Goal: Task Accomplishment & Management: Manage account settings

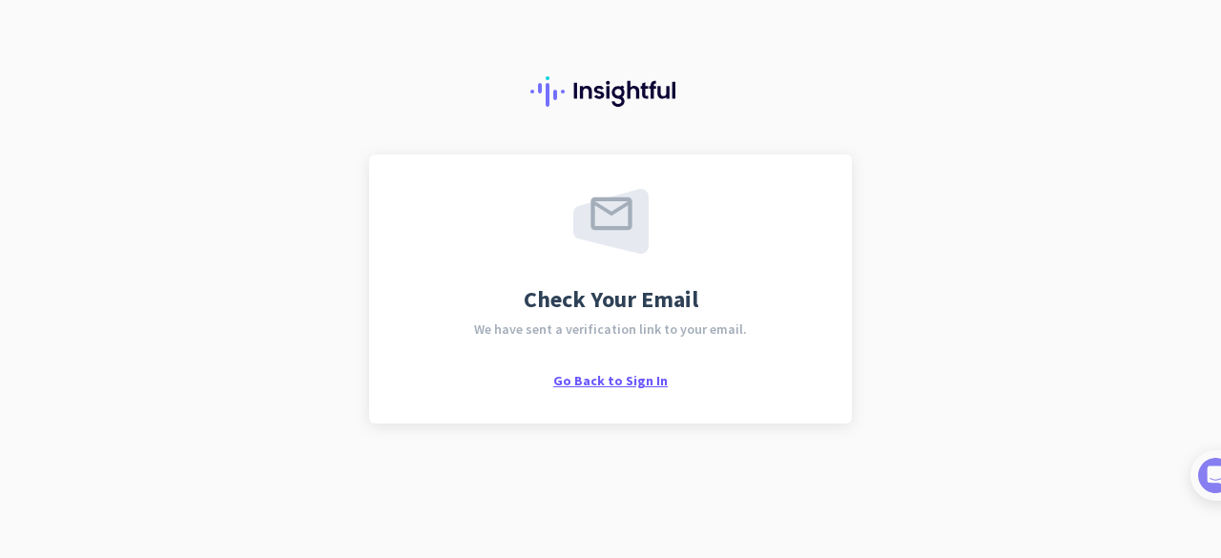
click at [614, 375] on span "Go Back to Sign In" at bounding box center [610, 380] width 114 height 17
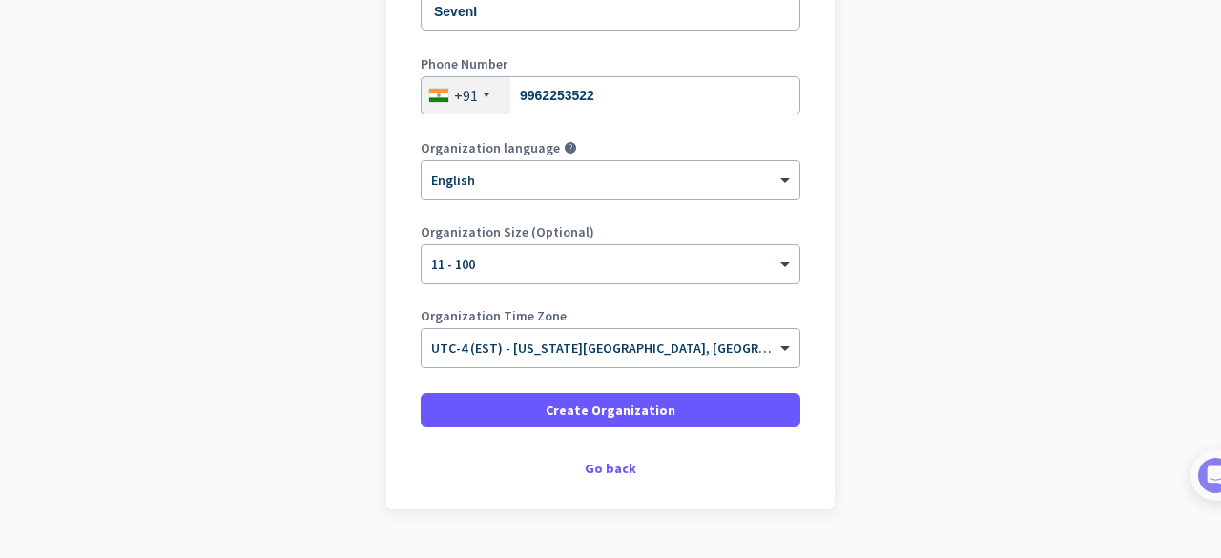
scroll to position [321, 0]
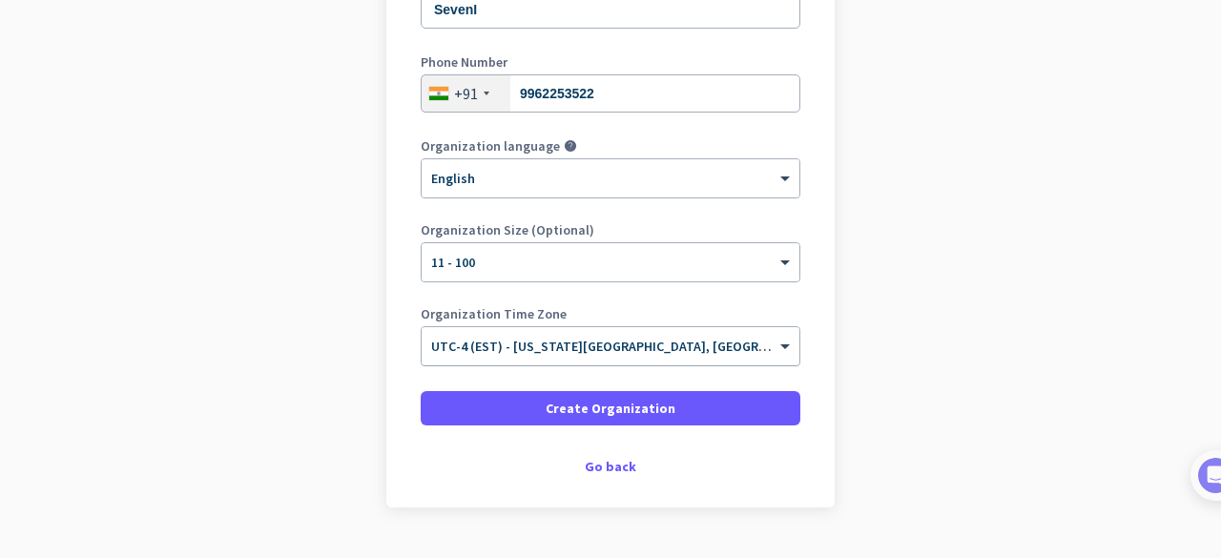
click at [688, 344] on input "text" at bounding box center [591, 340] width 321 height 14
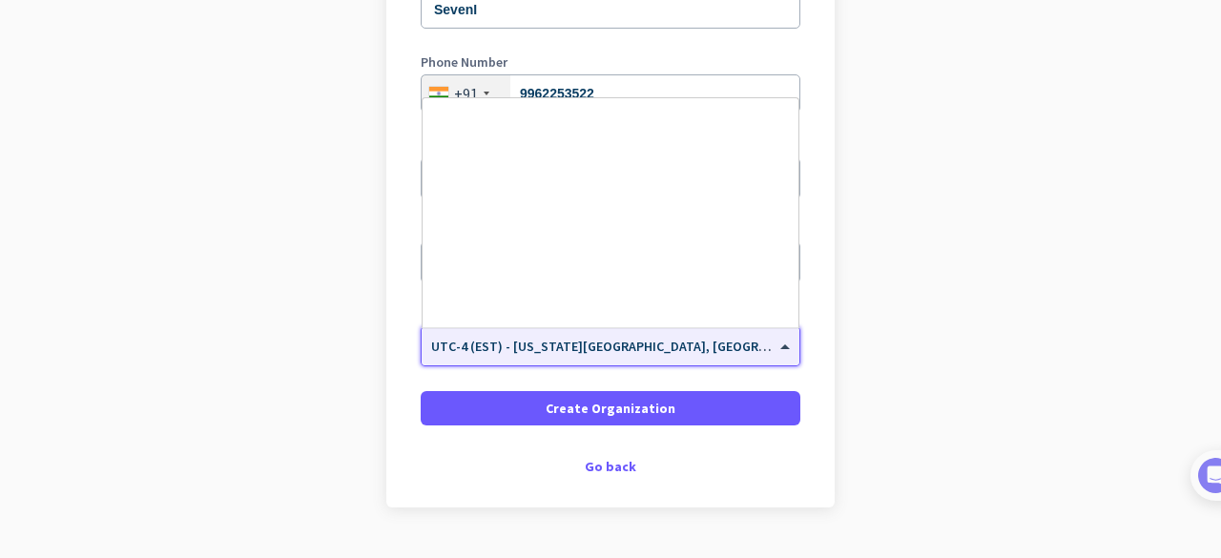
scroll to position [2204, 0]
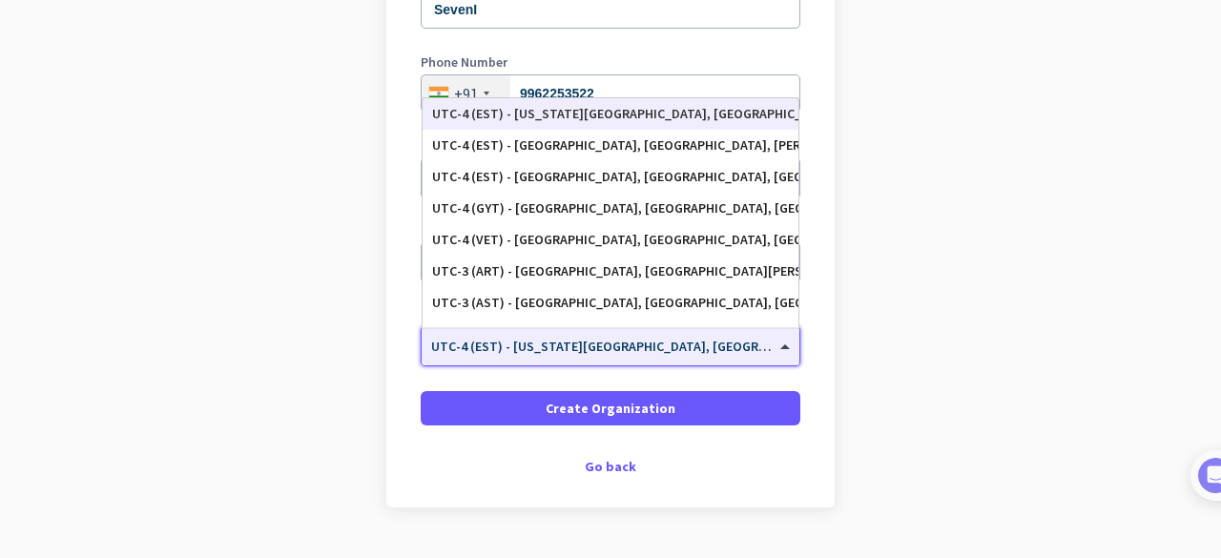
type input "[GEOGRAPHIC_DATA]"
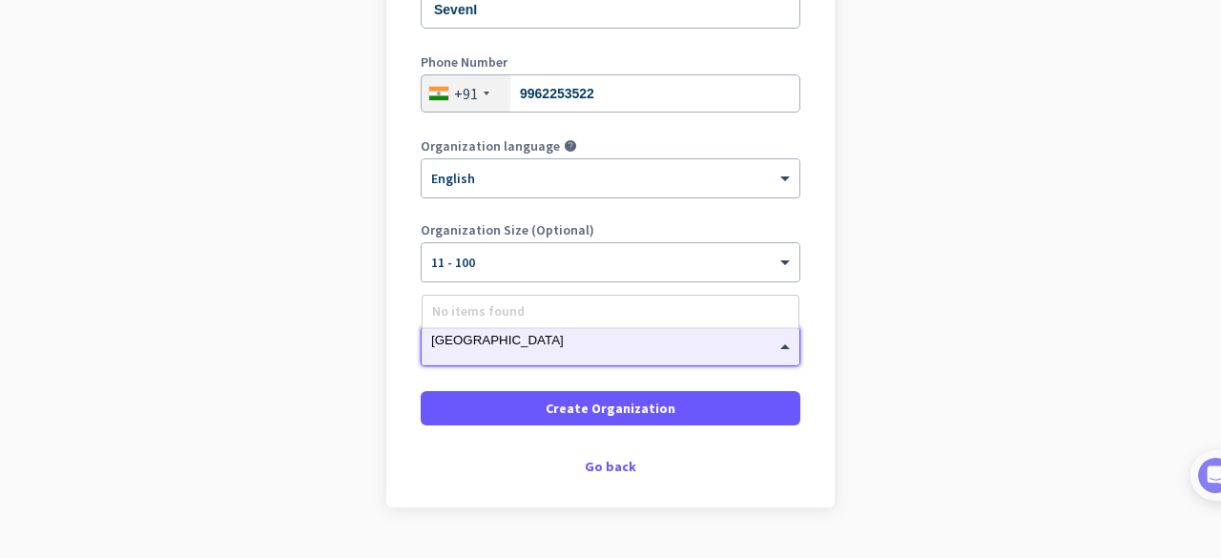
scroll to position [0, 0]
click at [901, 359] on app-onboarding-organization "Create Organization Note: You can always change this later, or support multiple…" at bounding box center [610, 218] width 1221 height 769
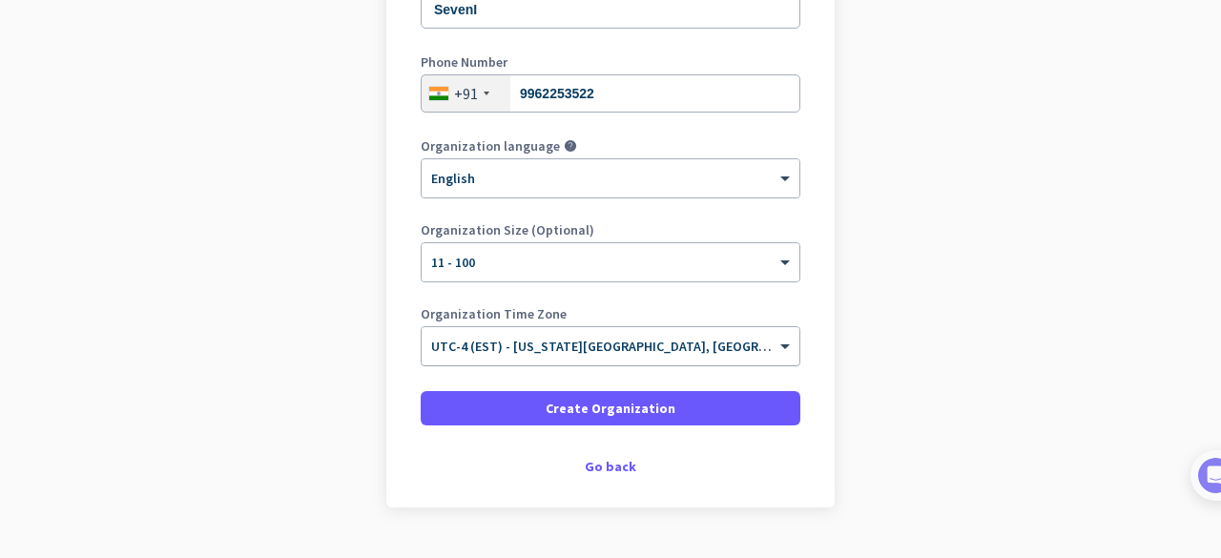
click at [642, 340] on input "text" at bounding box center [591, 340] width 321 height 14
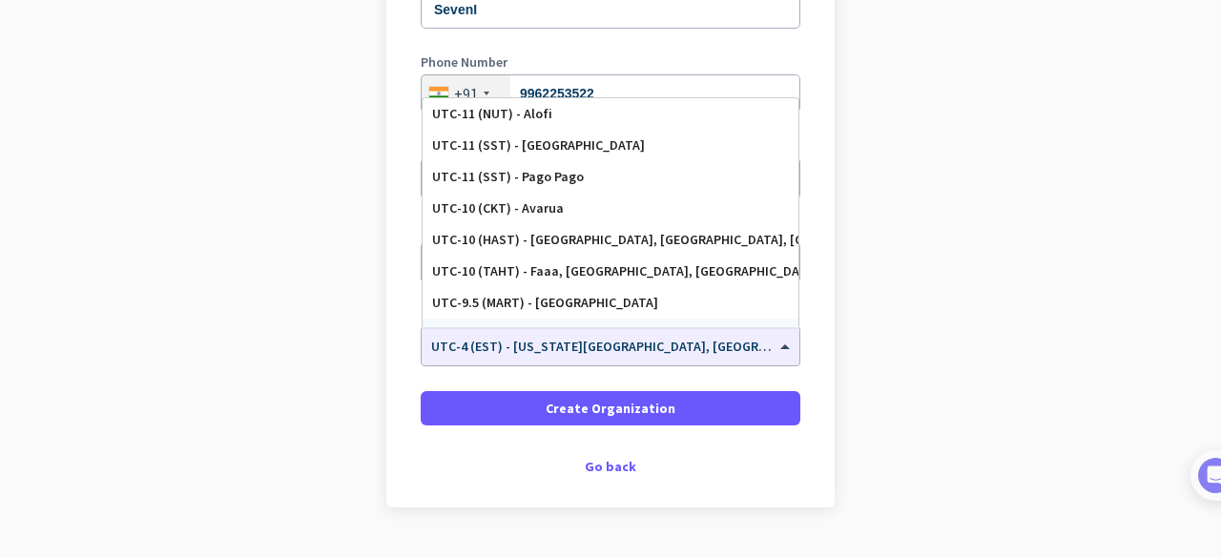
click at [814, 381] on div "Create Organization Note: You can always change this later, or support multiple…" at bounding box center [610, 170] width 448 height 673
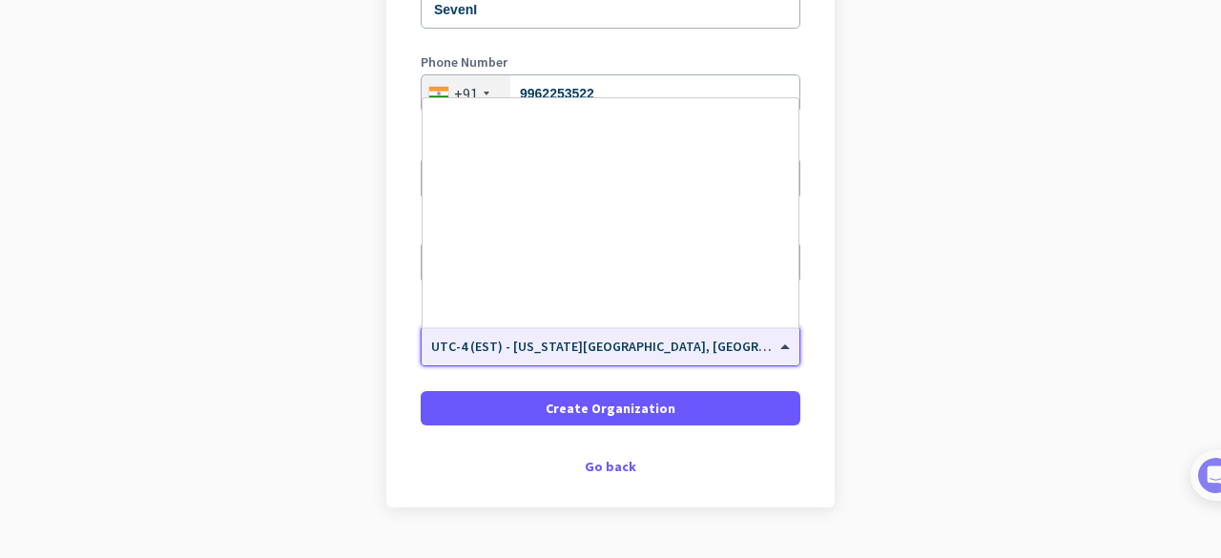
click at [695, 347] on div "× UTC-4 (EST) - [US_STATE][GEOGRAPHIC_DATA], [GEOGRAPHIC_DATA], [GEOGRAPHIC_DAT…" at bounding box center [599, 347] width 354 height 16
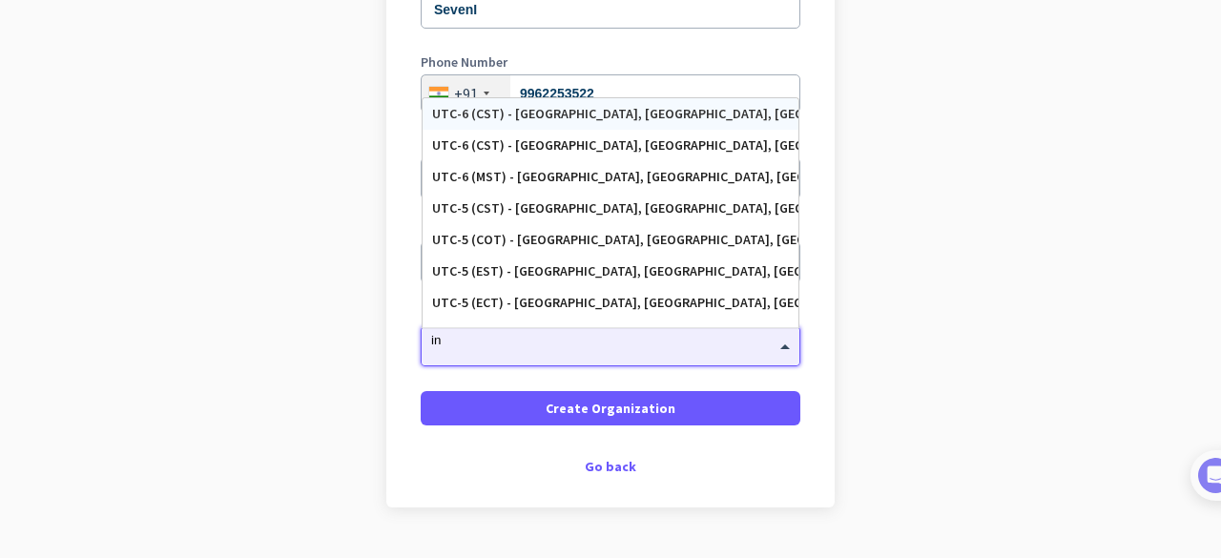
type input "i"
type input "d"
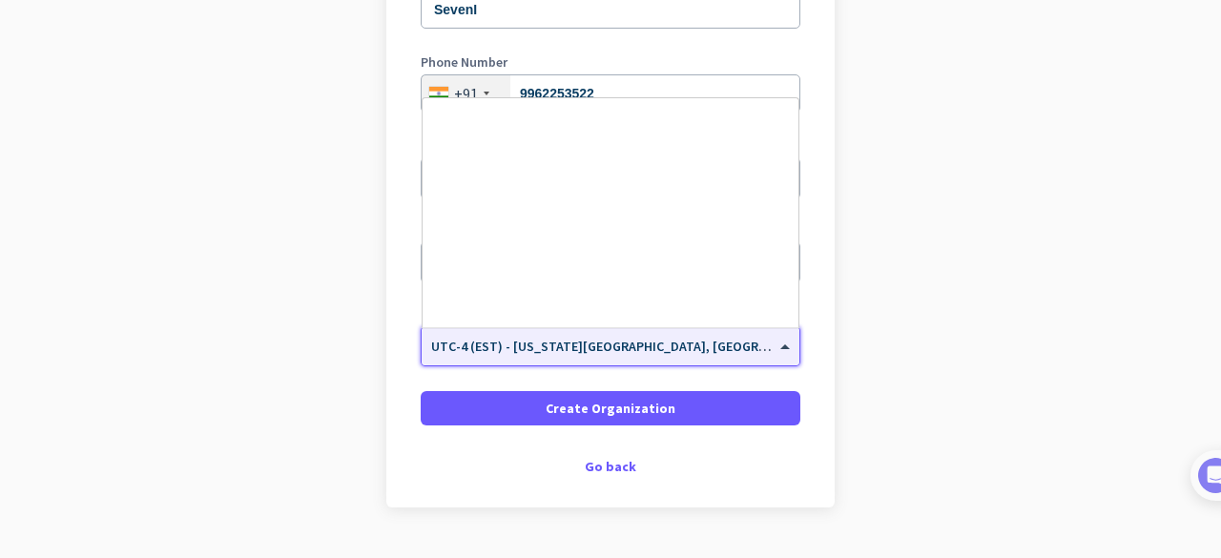
click at [695, 347] on div at bounding box center [611, 340] width 378 height 16
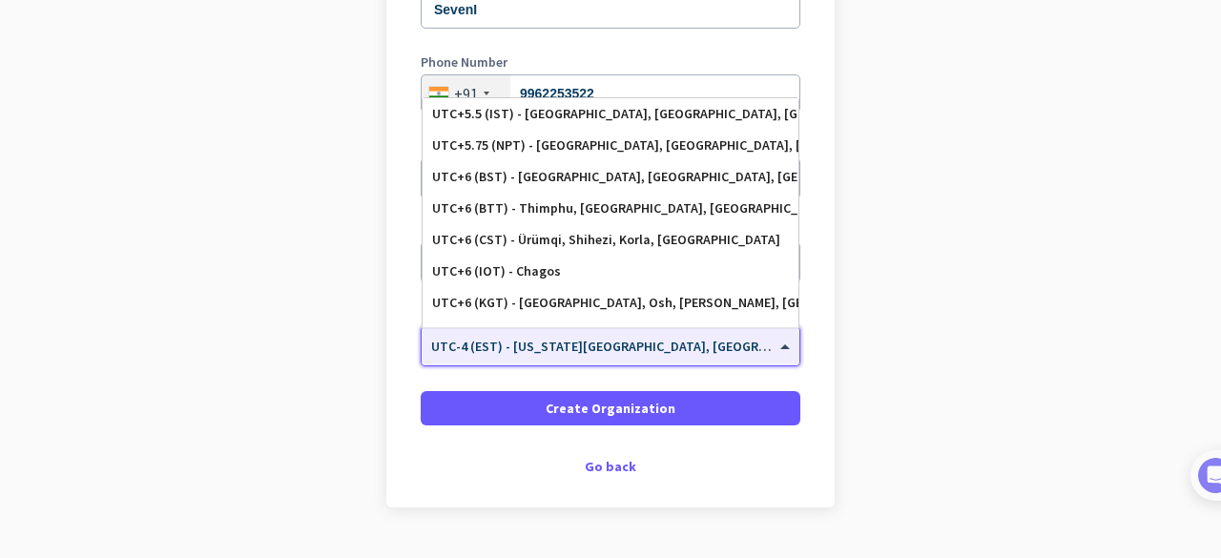
scroll to position [7618, 0]
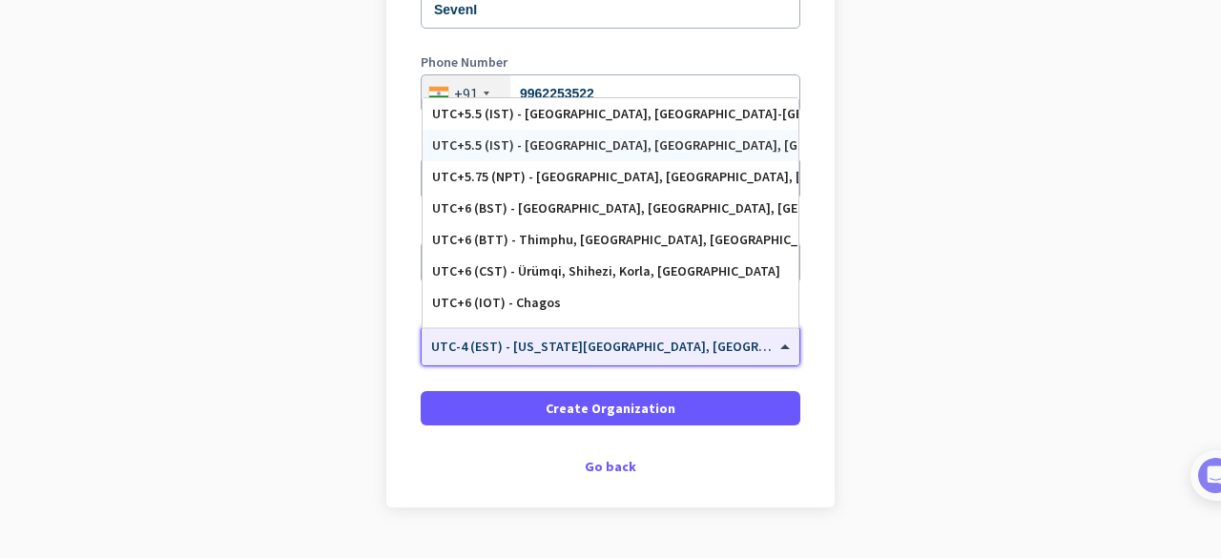
click at [639, 138] on div "UTC+5.5 (IST) - [GEOGRAPHIC_DATA], [GEOGRAPHIC_DATA], [GEOGRAPHIC_DATA], [GEOGR…" at bounding box center [610, 145] width 357 height 16
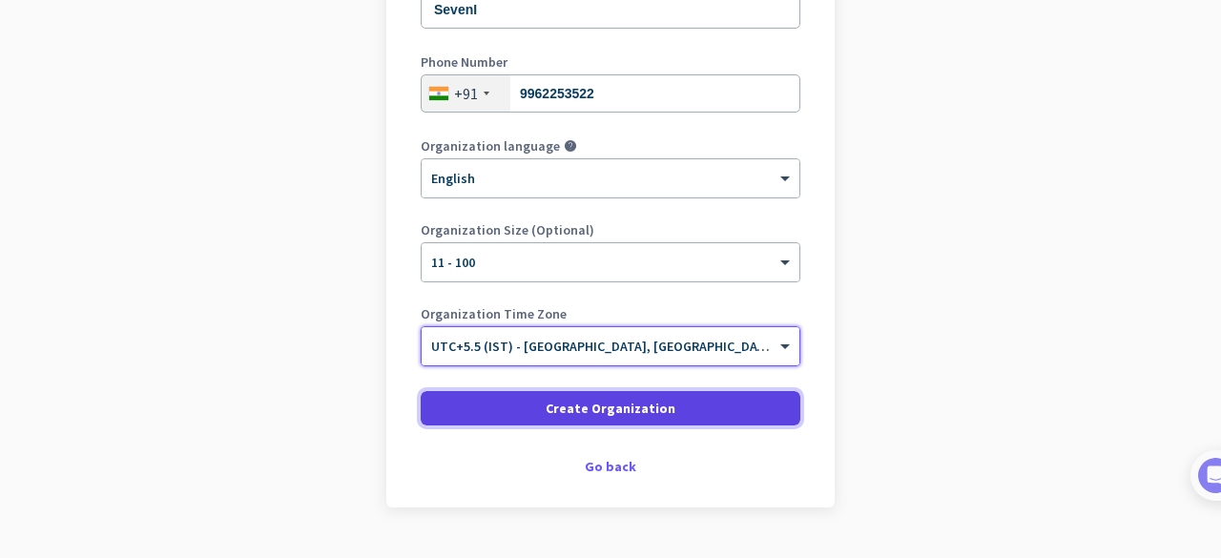
click at [604, 409] on span "Create Organization" at bounding box center [611, 408] width 130 height 19
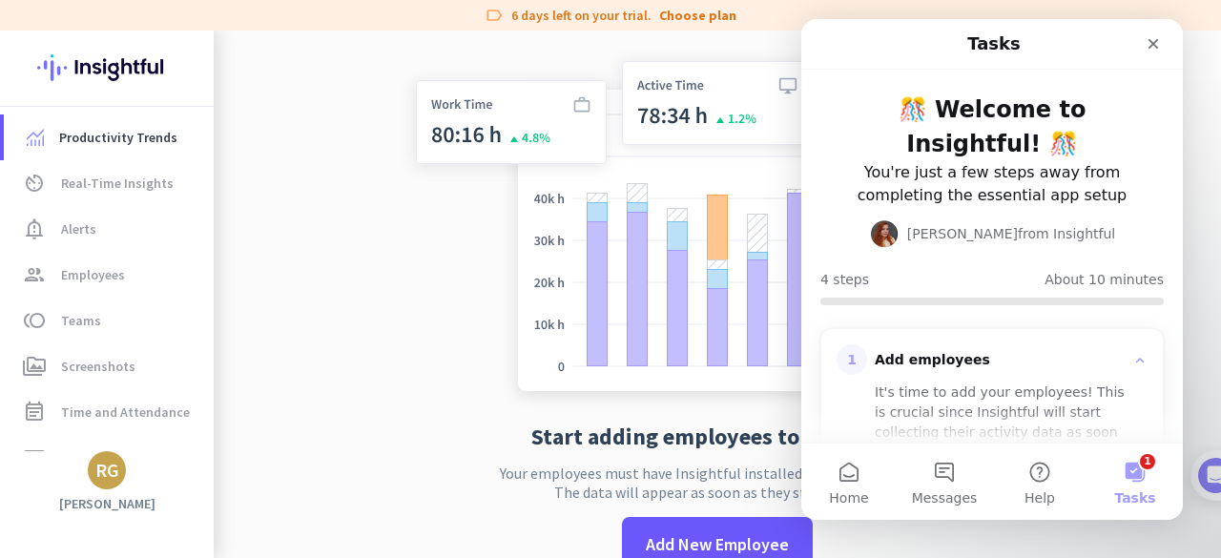
click at [1130, 463] on button "1 Tasks" at bounding box center [1134, 482] width 95 height 76
click at [1154, 43] on icon "Close" at bounding box center [1153, 43] width 15 height 15
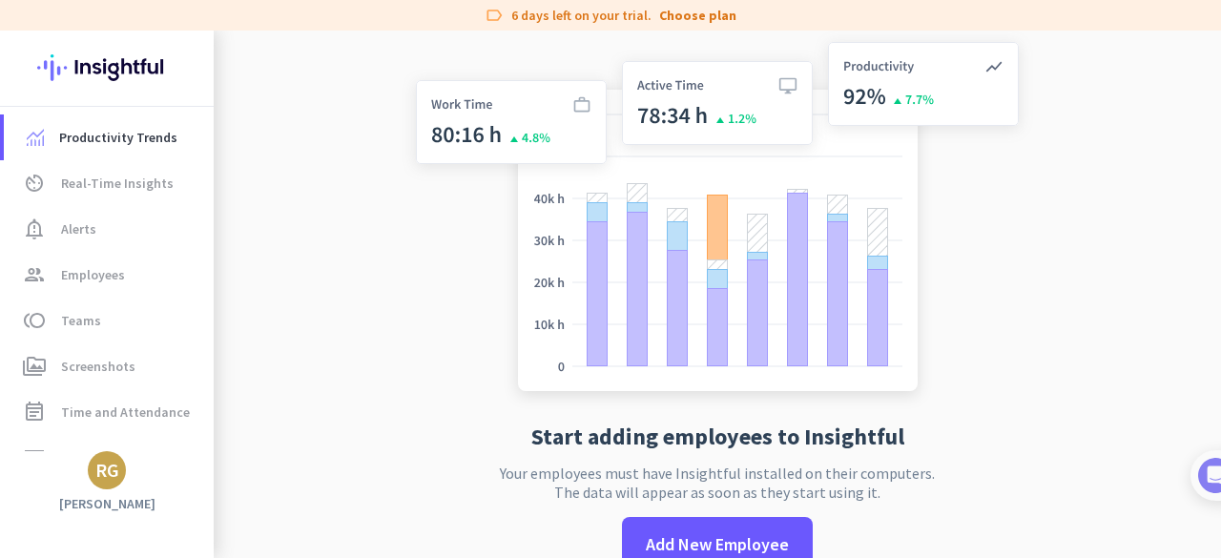
click at [342, 262] on app-no-employees "Start adding employees to Insightful Your employees must have Insightful instal…" at bounding box center [717, 317] width 1007 height 572
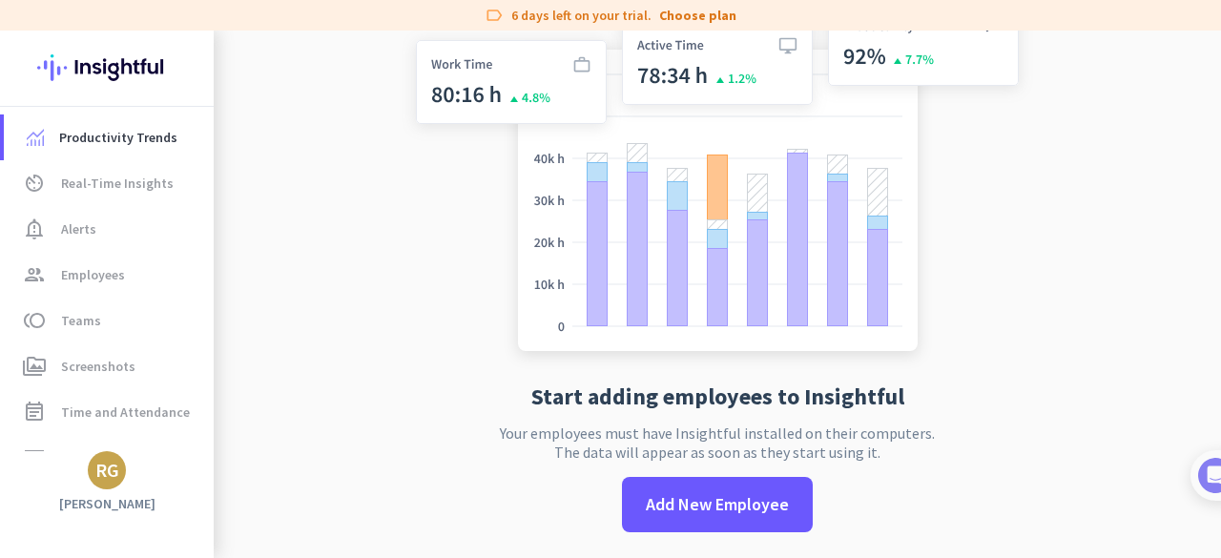
scroll to position [44, 0]
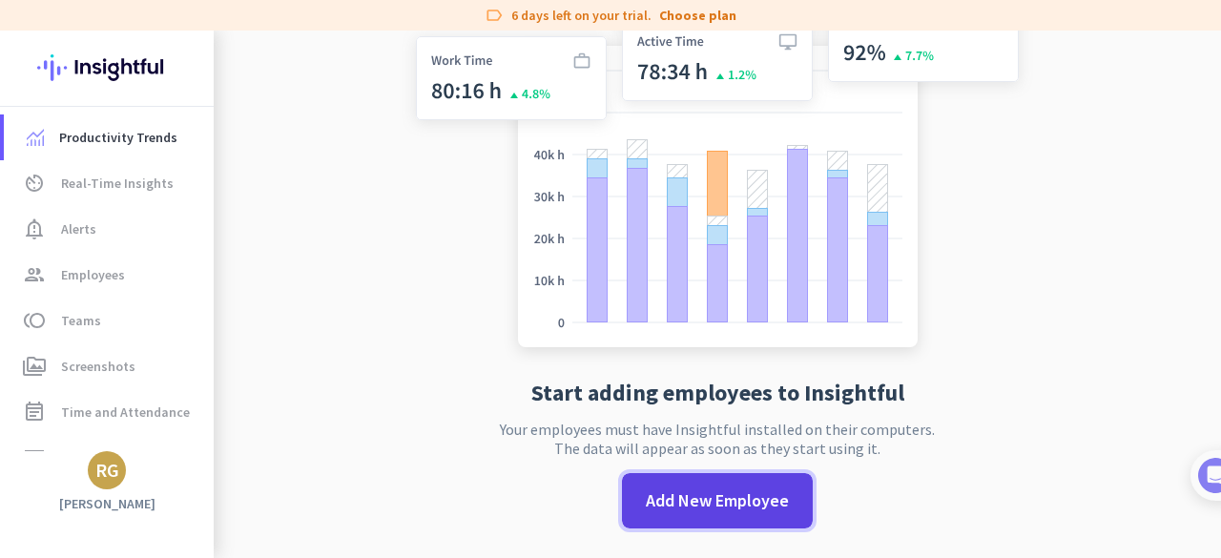
click at [707, 495] on span "Add New Employee" at bounding box center [717, 500] width 143 height 25
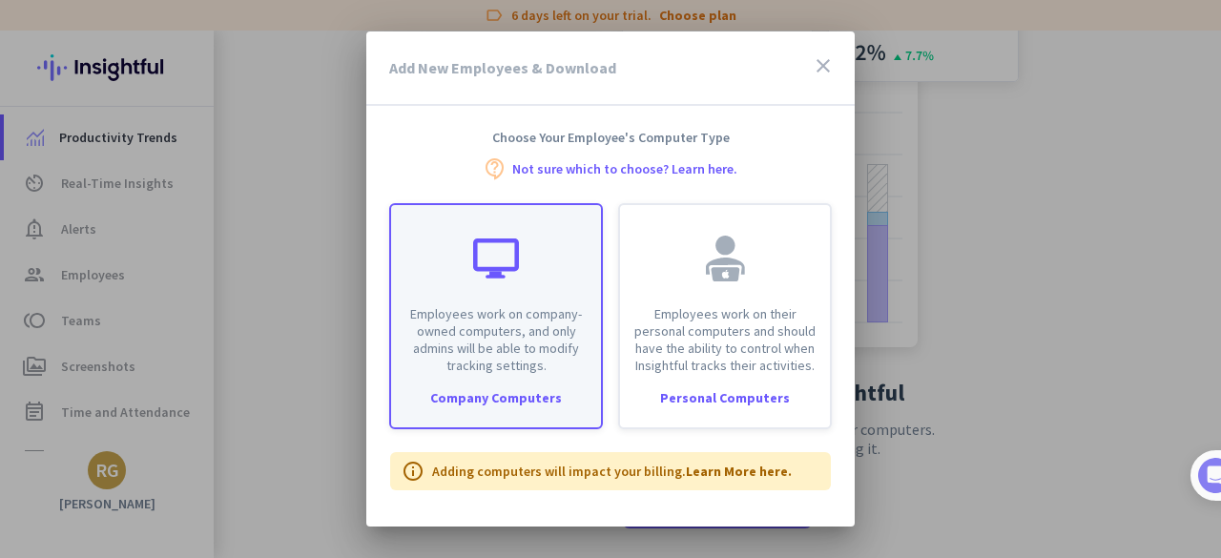
click at [519, 323] on p "Employees work on company-owned computers, and only admins will be able to modi…" at bounding box center [496, 339] width 187 height 69
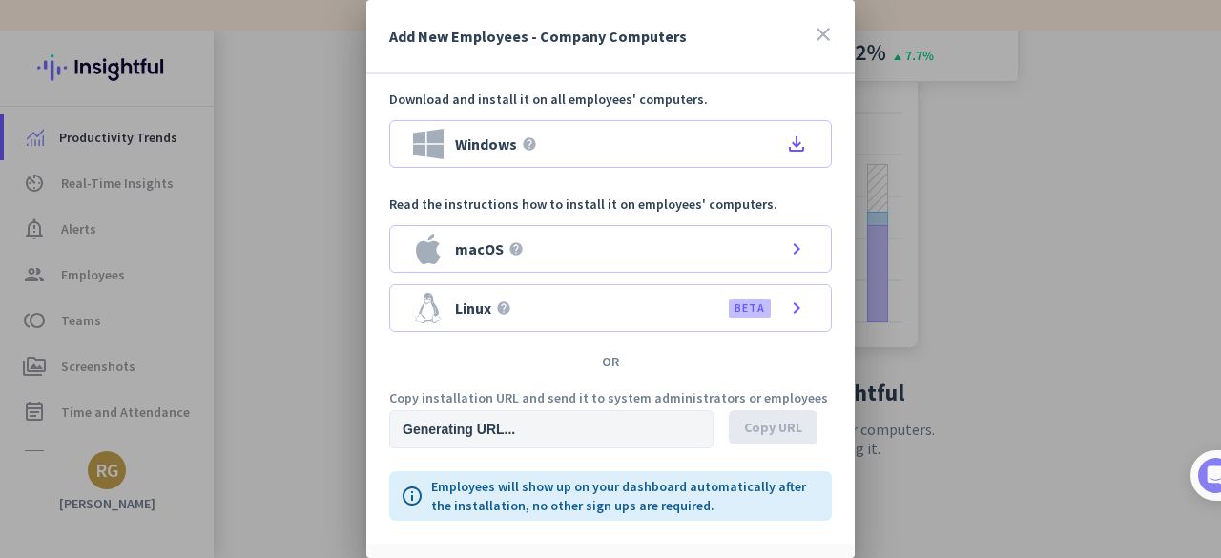
type input "[URL][DOMAIN_NAME]"
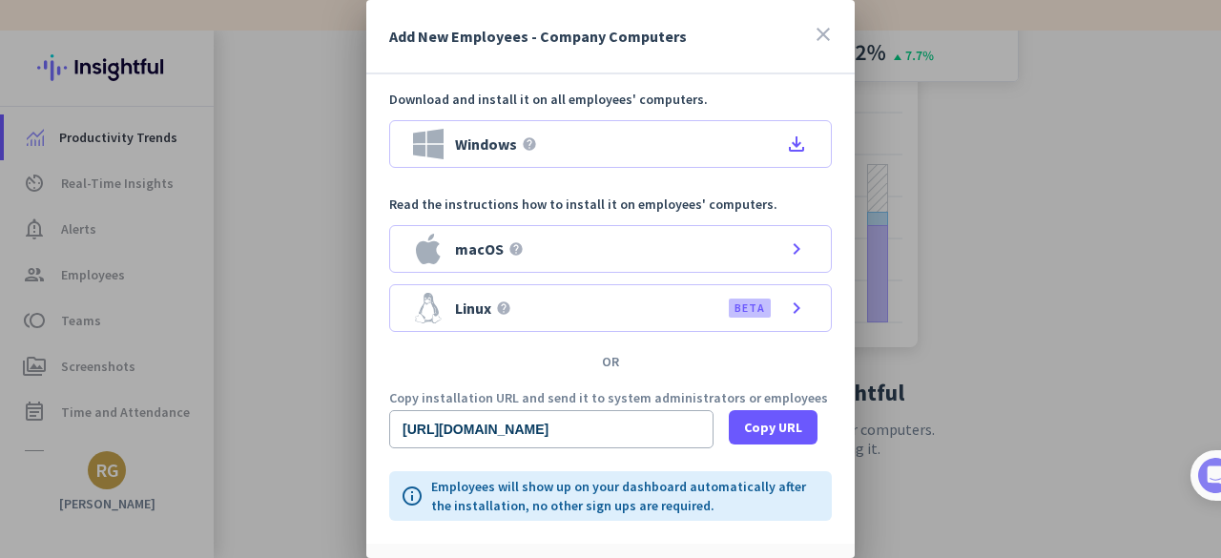
click at [812, 37] on icon "close" at bounding box center [823, 34] width 23 height 23
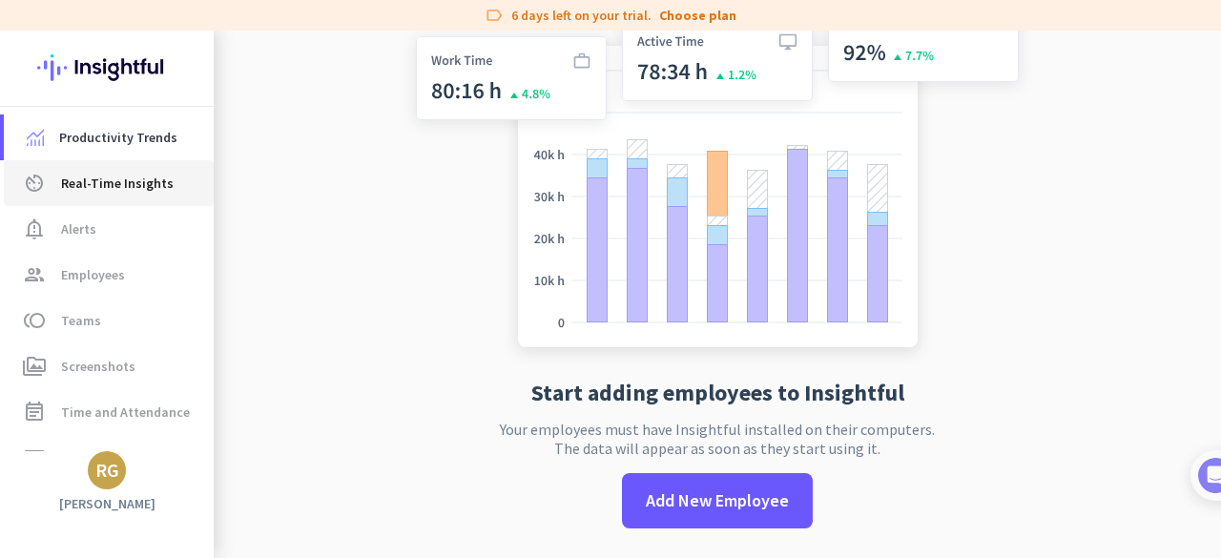
click at [162, 183] on span "Real-Time Insights" at bounding box center [117, 183] width 113 height 23
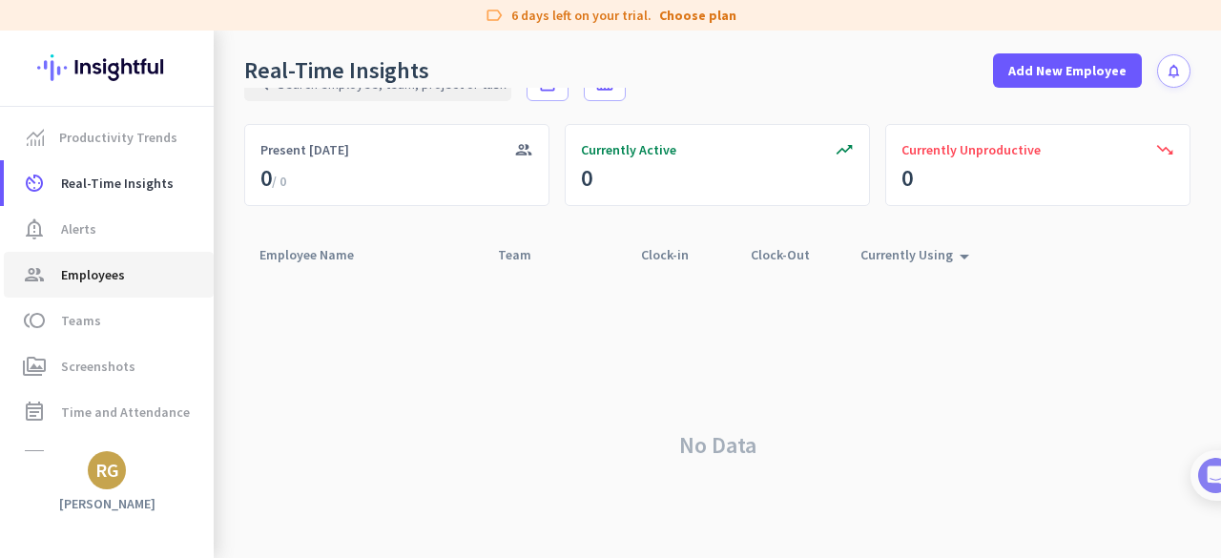
click at [108, 283] on span "Employees" at bounding box center [93, 274] width 64 height 23
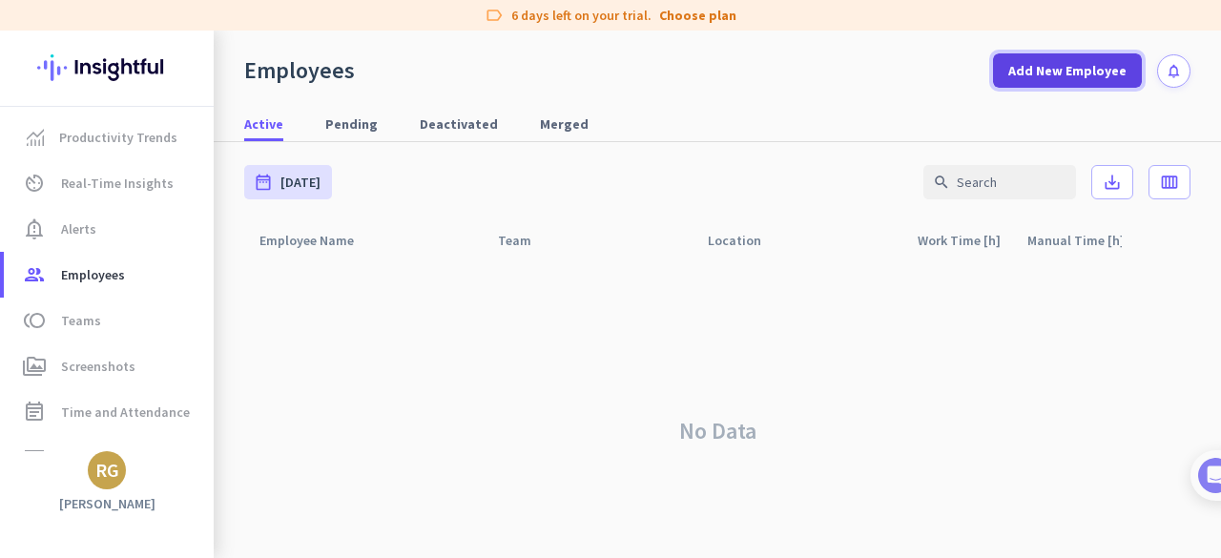
click at [1055, 72] on span "Add New Employee" at bounding box center [1067, 70] width 118 height 19
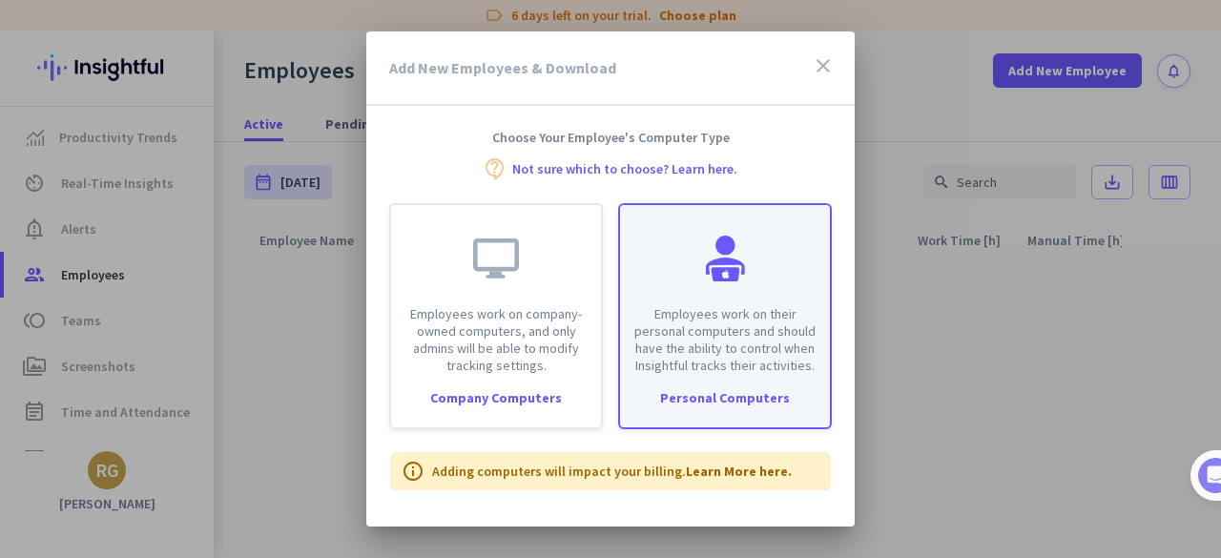
click at [718, 360] on p "Employees work on their personal computers and should have the ability to contr…" at bounding box center [725, 339] width 187 height 69
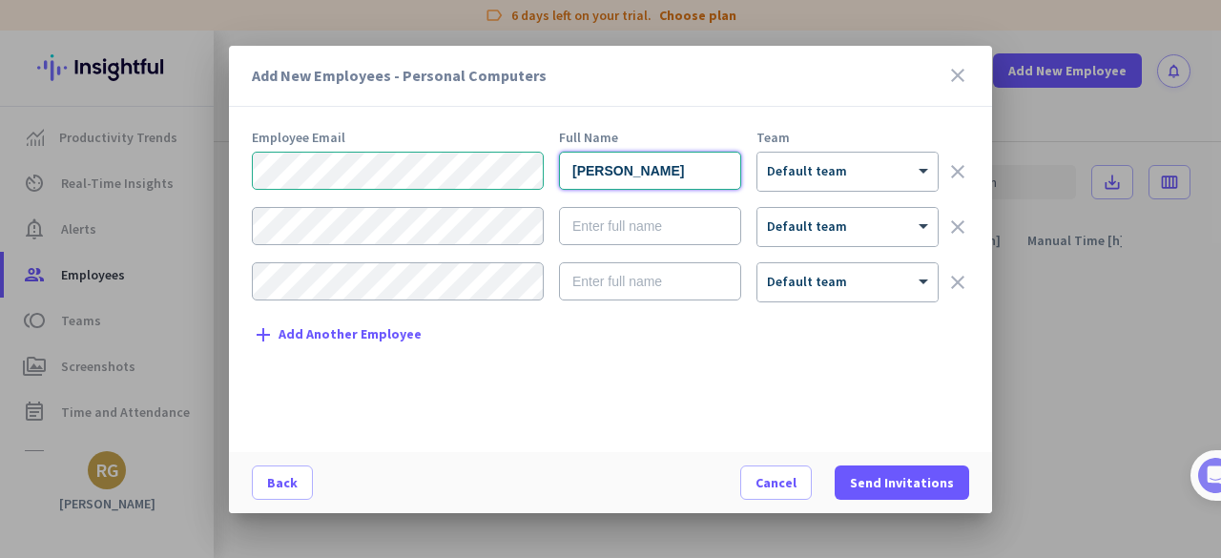
type input "[PERSON_NAME]"
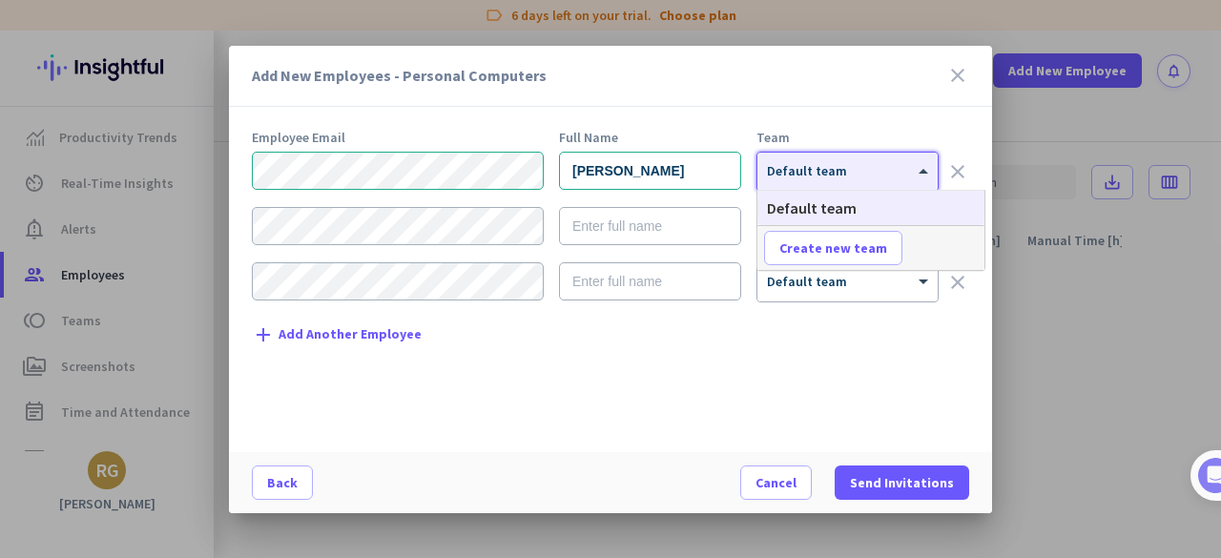
click at [793, 174] on span "Default team" at bounding box center [807, 170] width 80 height 17
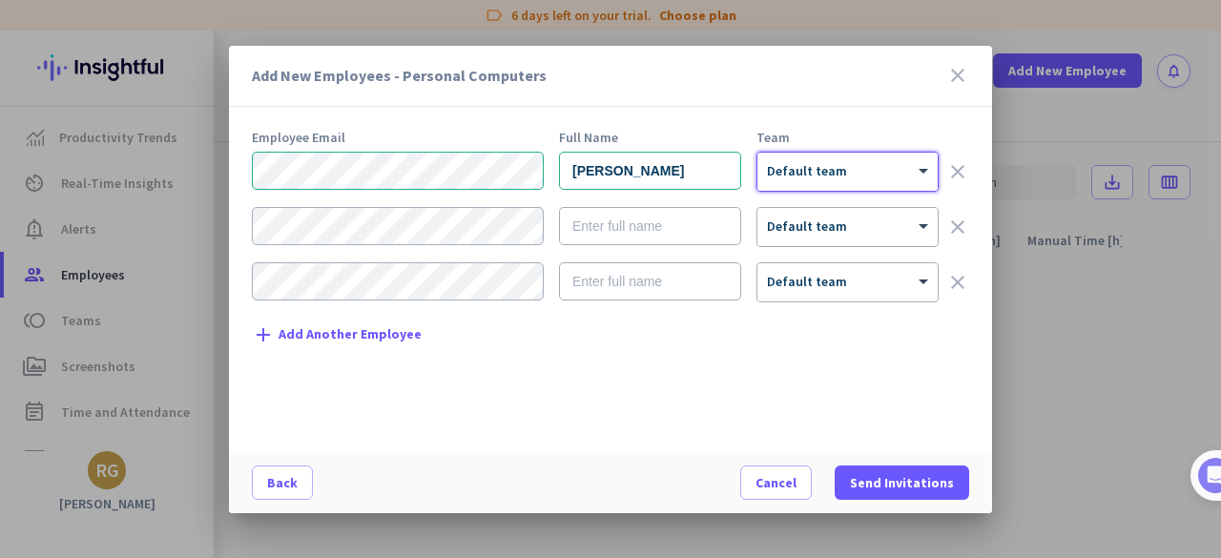
click at [801, 174] on span "Default team" at bounding box center [807, 170] width 80 height 17
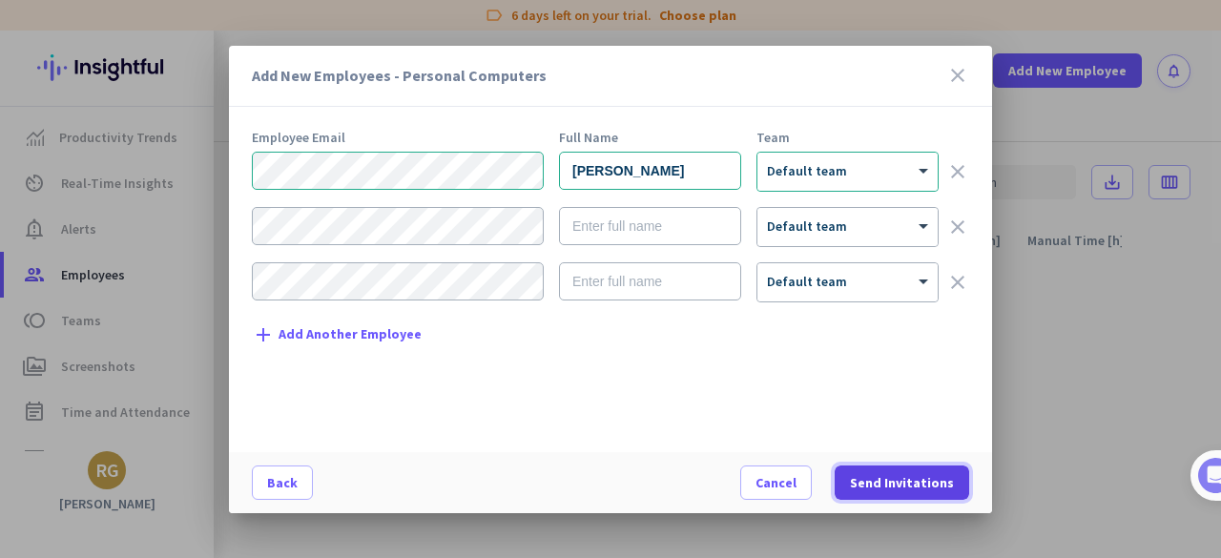
click at [908, 482] on span "Send Invitations" at bounding box center [902, 482] width 104 height 19
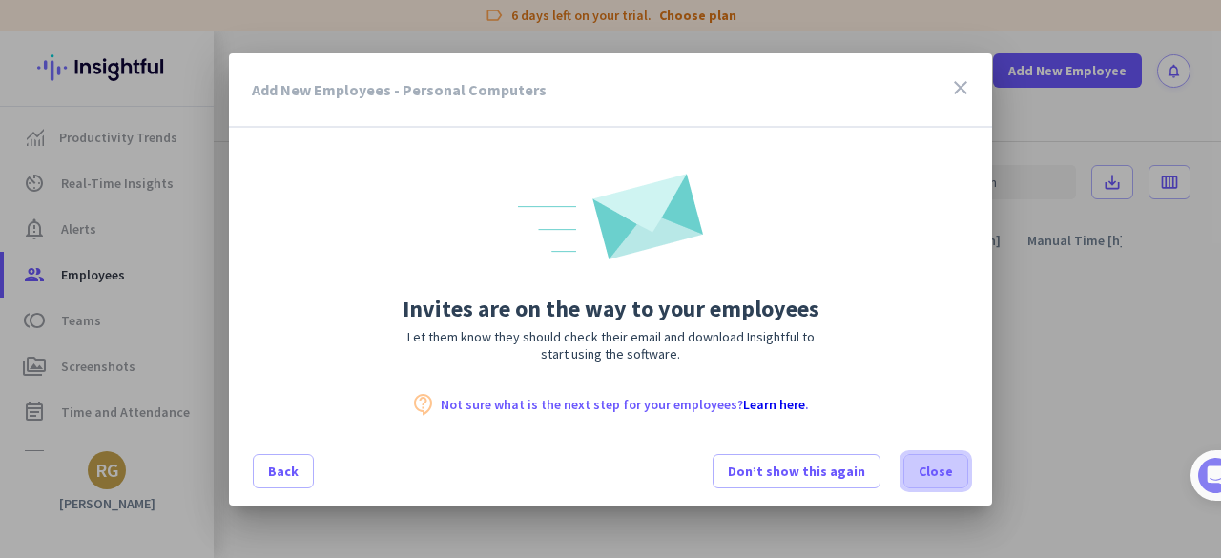
click at [939, 471] on span "Close" at bounding box center [936, 471] width 34 height 19
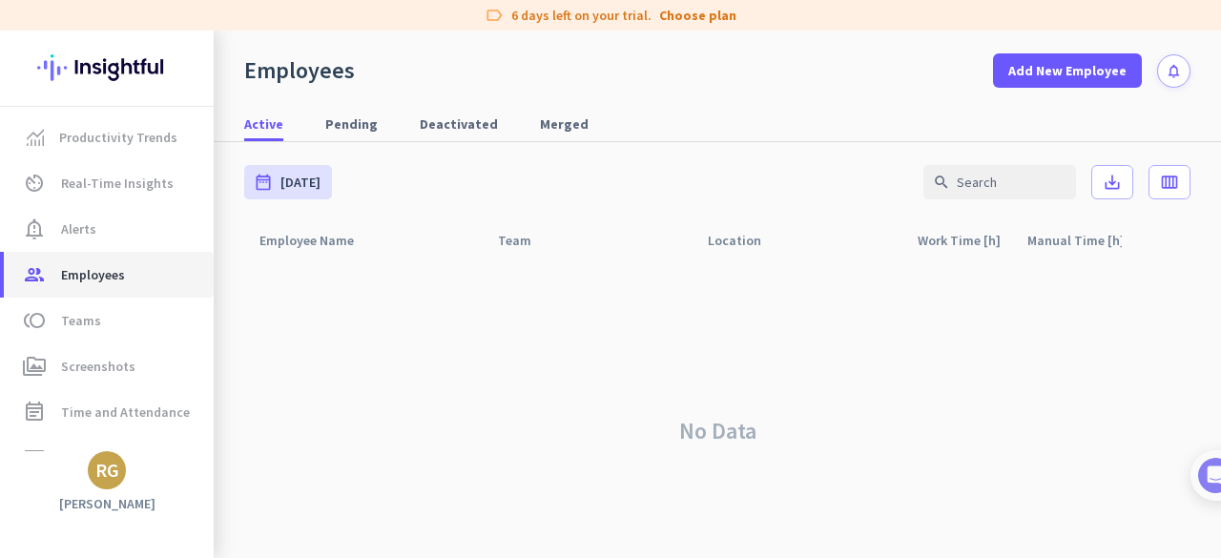
click at [104, 272] on span "Employees" at bounding box center [93, 274] width 64 height 23
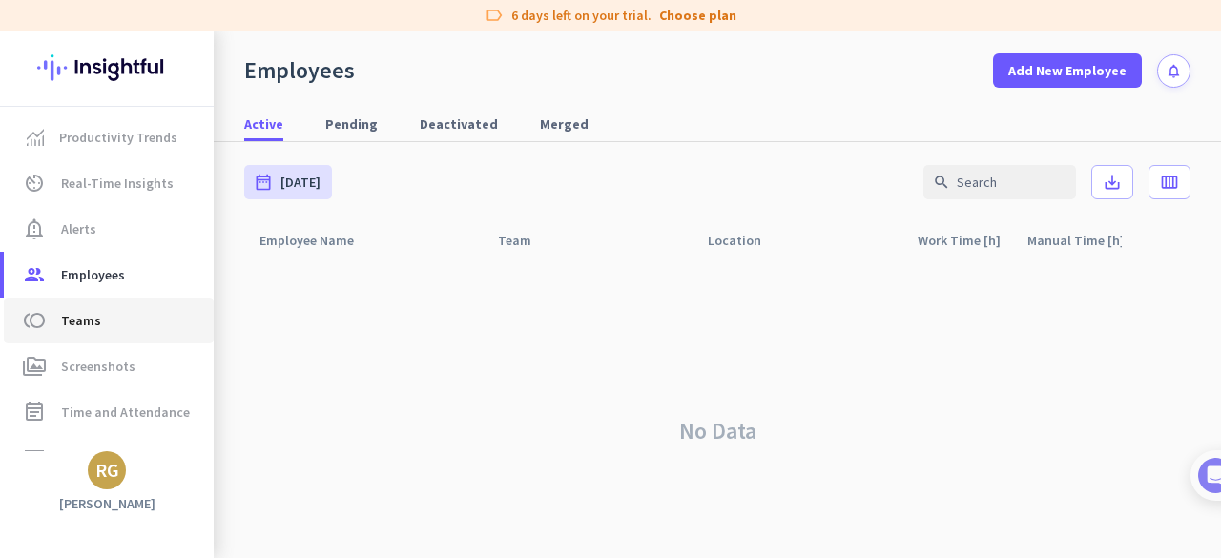
click at [115, 318] on span "toll Teams" at bounding box center [108, 320] width 179 height 23
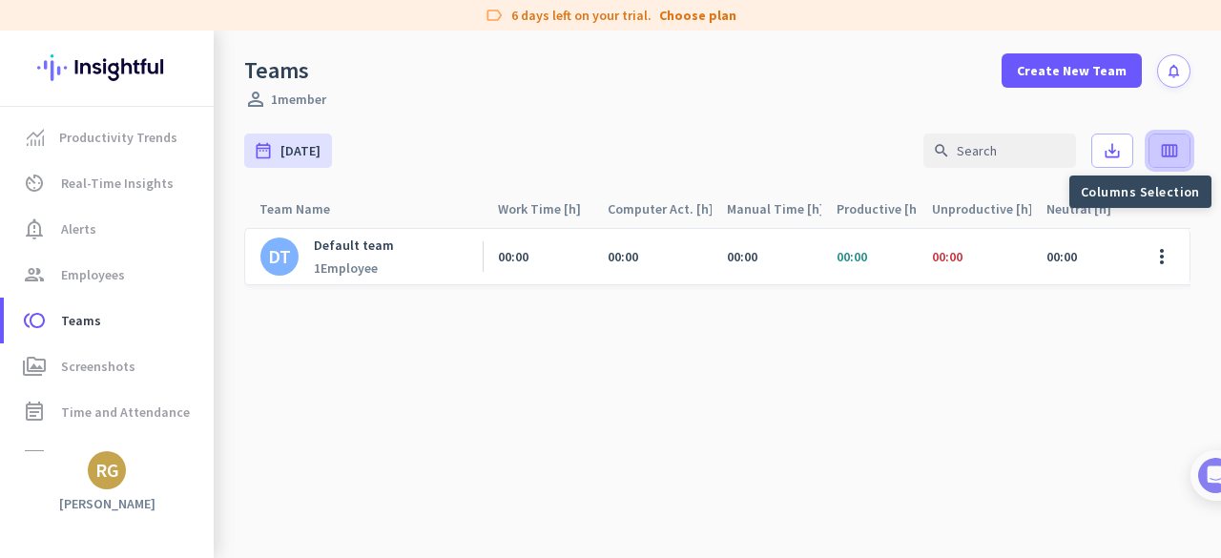
click at [1160, 155] on icon "calendar_view_week" at bounding box center [1169, 150] width 19 height 19
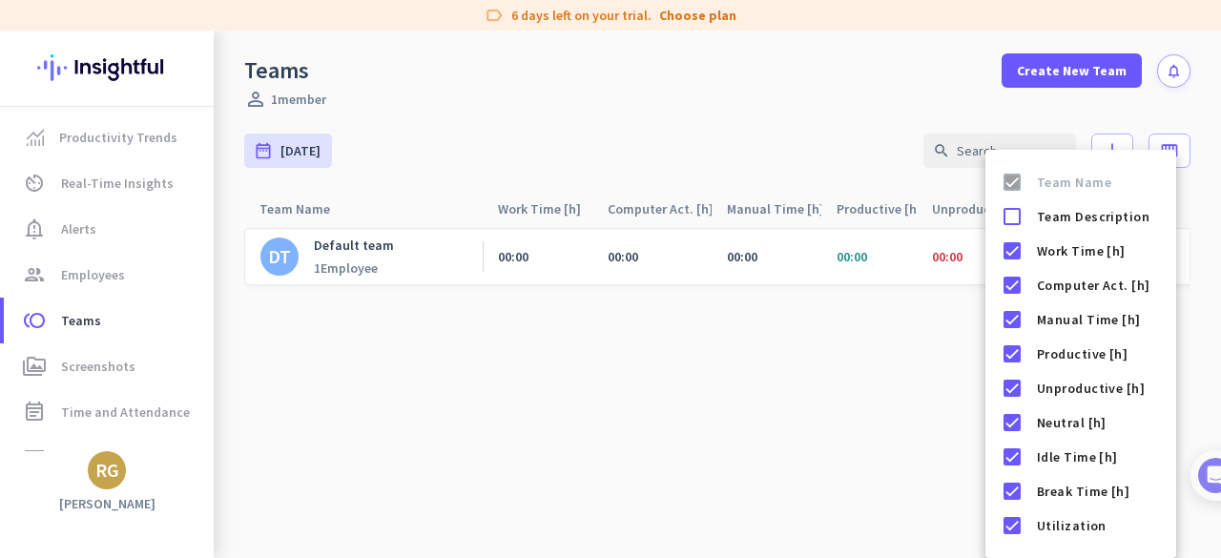
click at [836, 372] on div at bounding box center [610, 279] width 1221 height 558
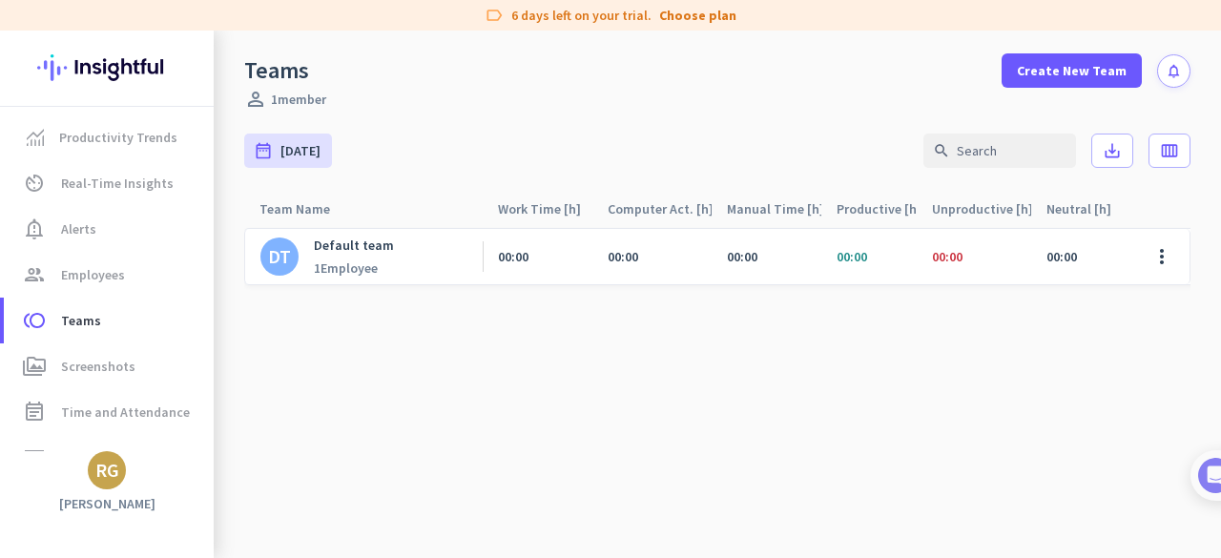
click at [280, 263] on div "DT" at bounding box center [279, 256] width 23 height 19
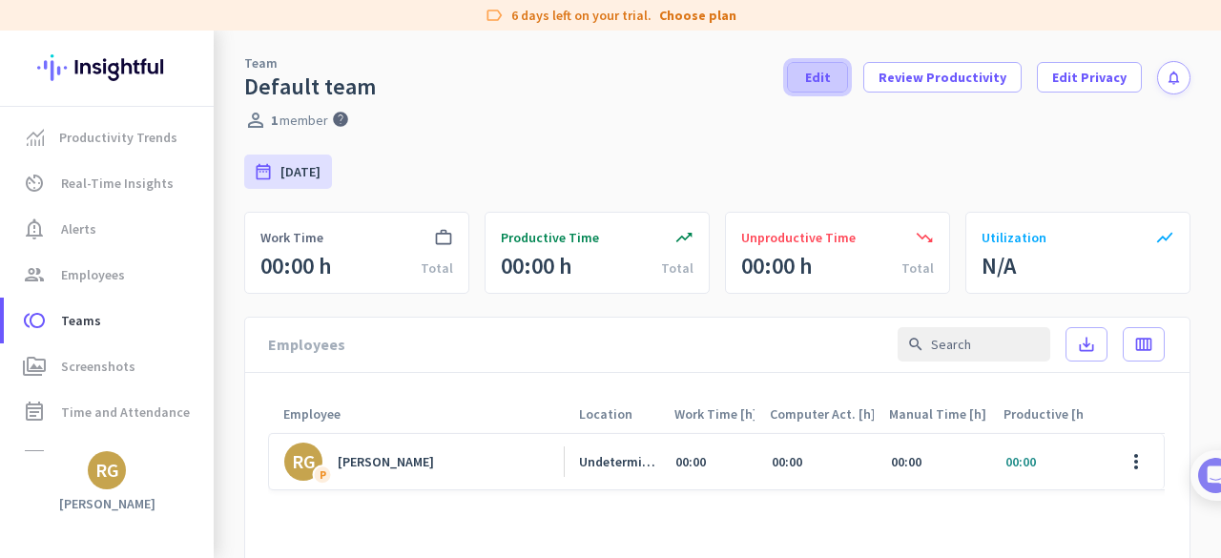
click at [826, 82] on span "Edit" at bounding box center [818, 77] width 26 height 19
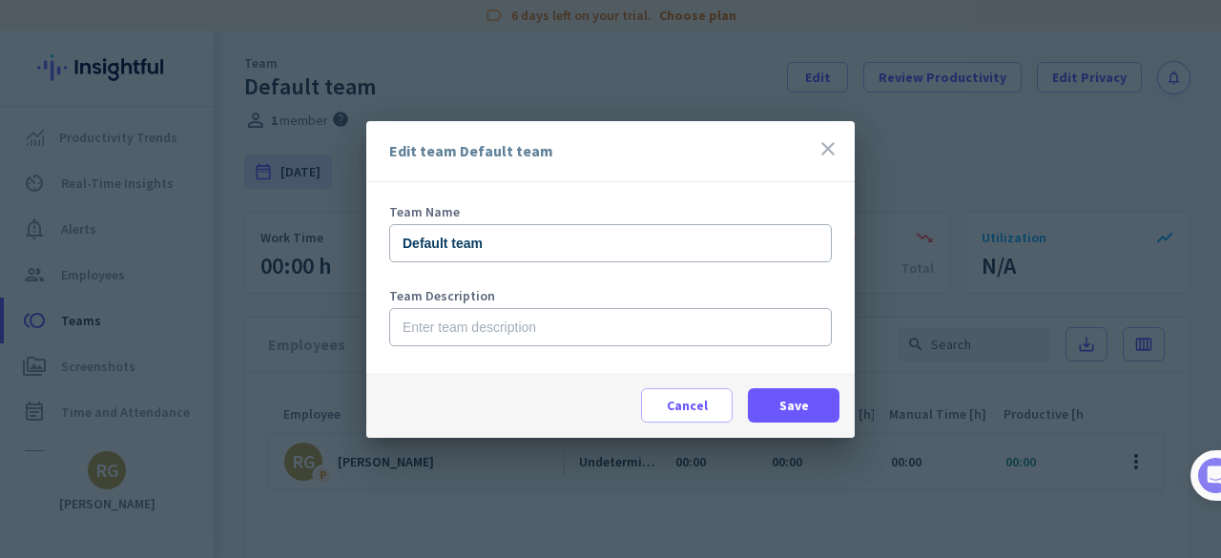
click at [829, 154] on icon "close" at bounding box center [828, 148] width 23 height 23
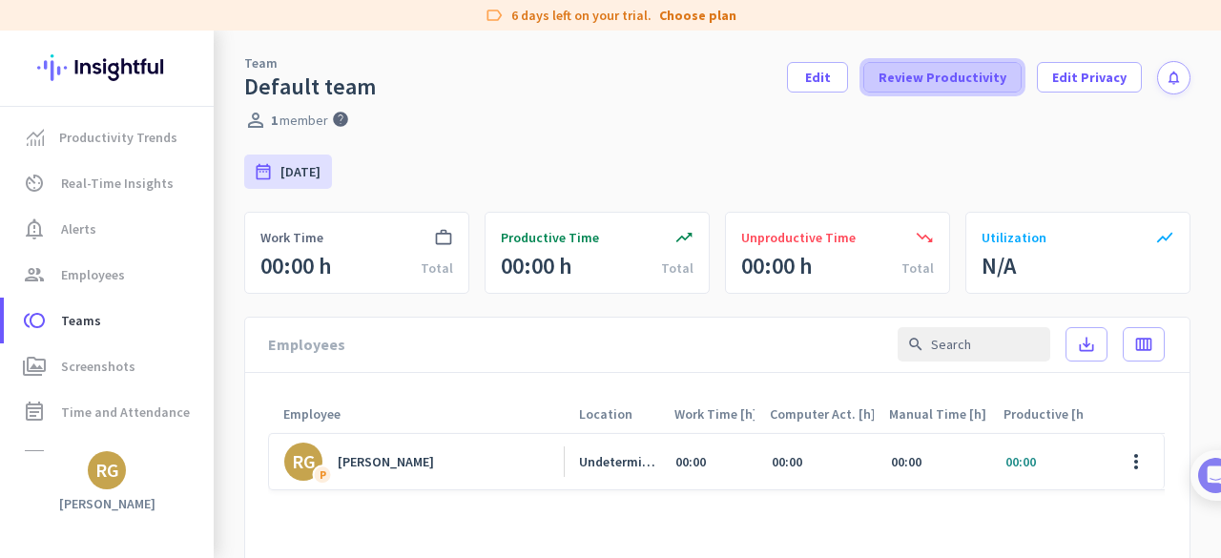
click at [935, 83] on span "Review Productivity" at bounding box center [943, 77] width 128 height 19
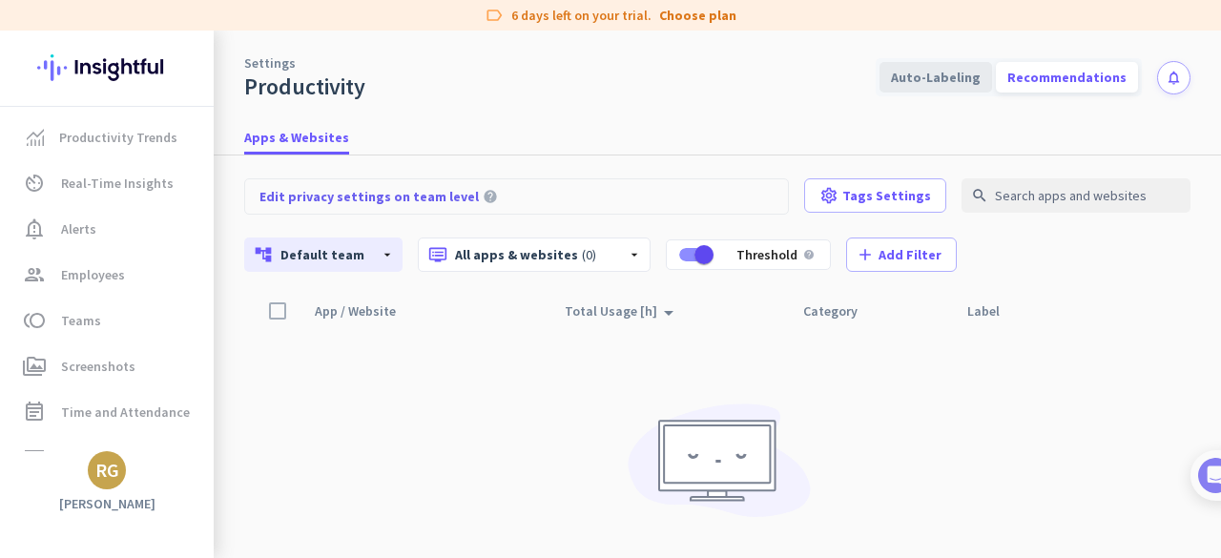
click at [922, 87] on div "Auto-Labeling" at bounding box center [936, 77] width 113 height 31
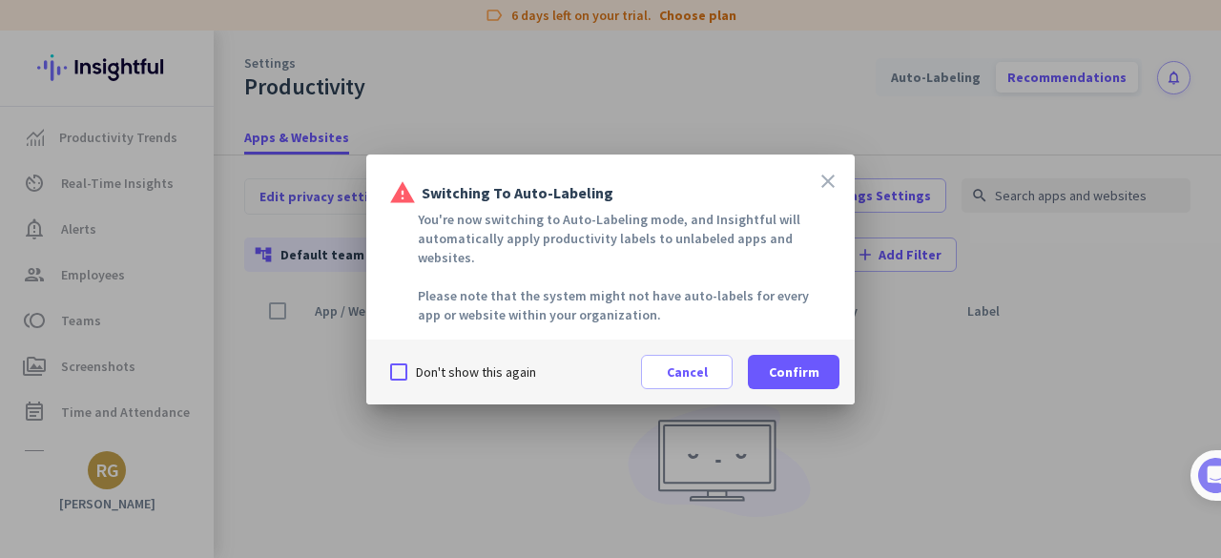
click at [827, 186] on icon "close" at bounding box center [828, 181] width 23 height 23
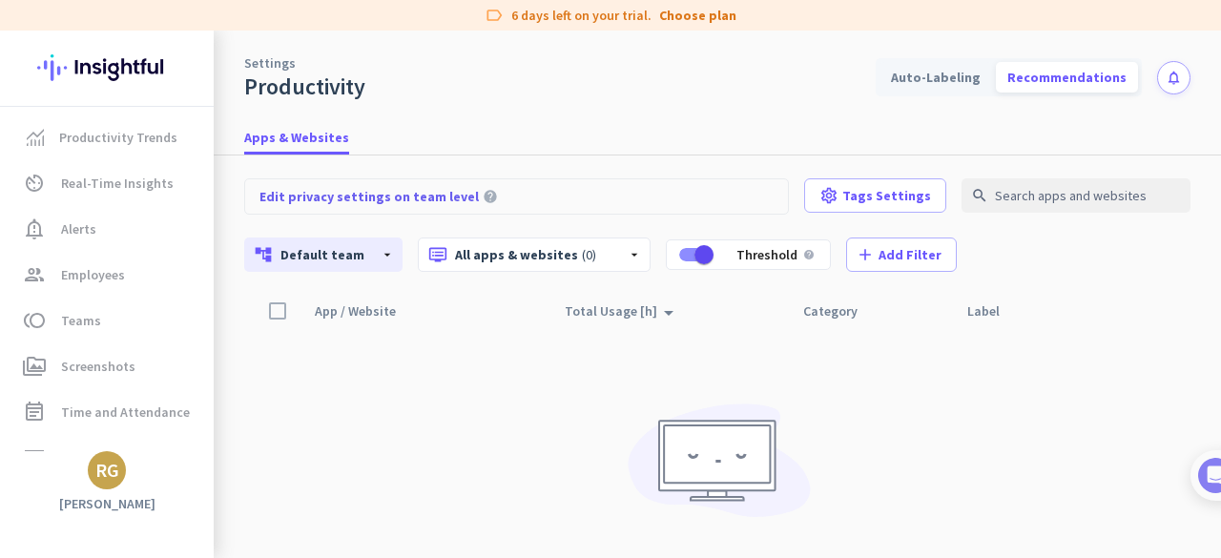
click at [445, 413] on div "App / Website arrow_drop_up Total Usage [h] arrow_drop_up Category Last Label U…" at bounding box center [717, 484] width 946 height 383
click at [523, 445] on div "App / Website arrow_drop_up Total Usage [h] arrow_drop_up Category Last Label U…" at bounding box center [717, 484] width 946 height 383
click at [113, 476] on div "RG" at bounding box center [107, 470] width 24 height 19
click at [391, 431] on div at bounding box center [610, 279] width 1221 height 558
click at [124, 139] on span "Productivity Trends" at bounding box center [118, 137] width 118 height 23
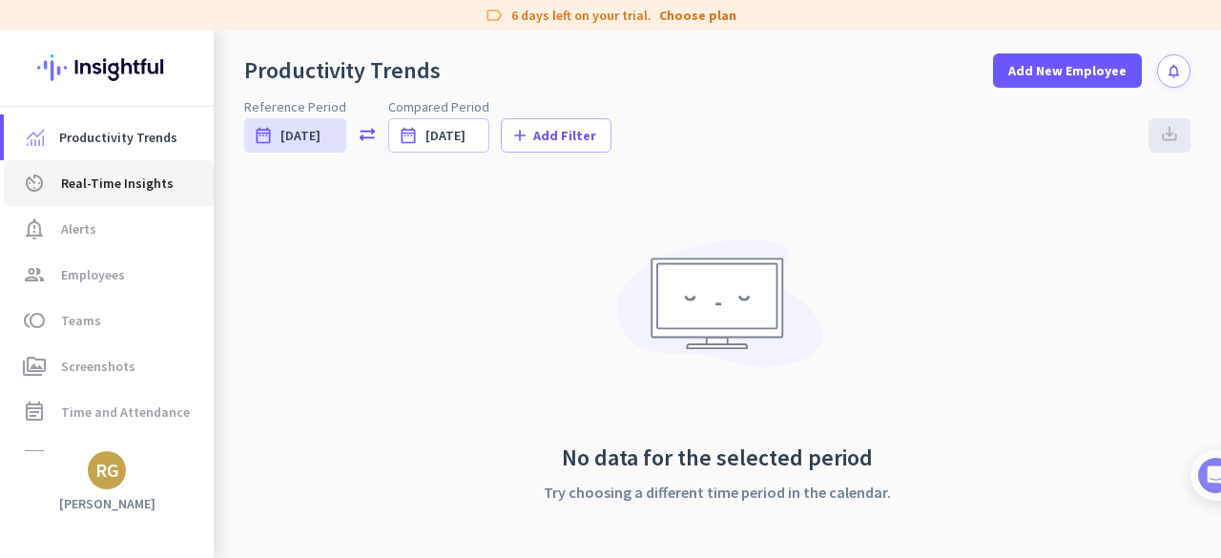
click at [93, 186] on span "Real-Time Insights" at bounding box center [117, 183] width 113 height 23
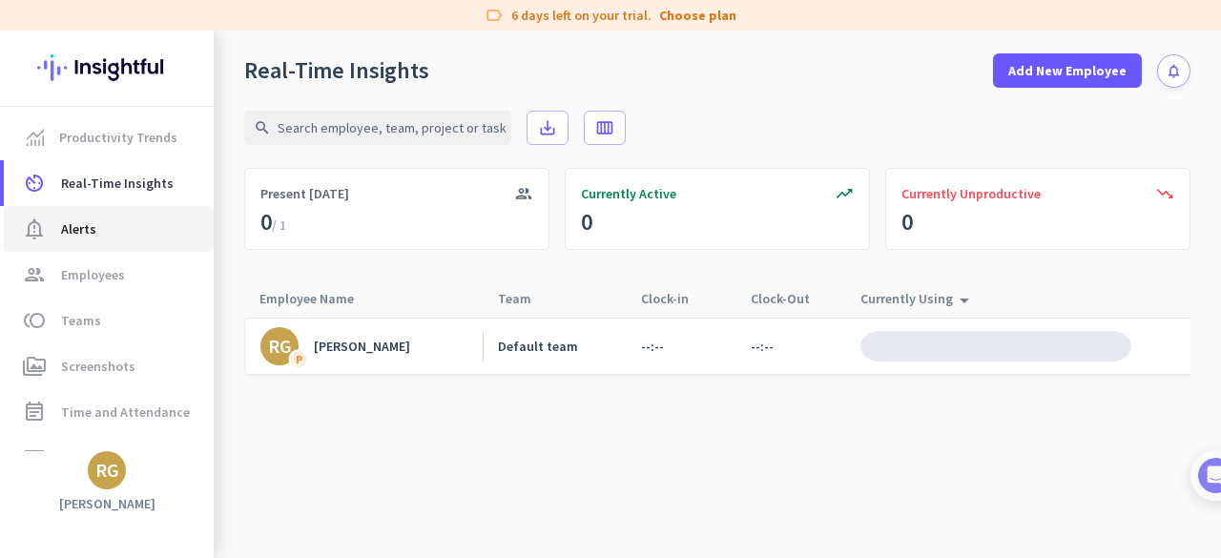
click at [102, 233] on span "notification_important Alerts" at bounding box center [108, 228] width 179 height 23
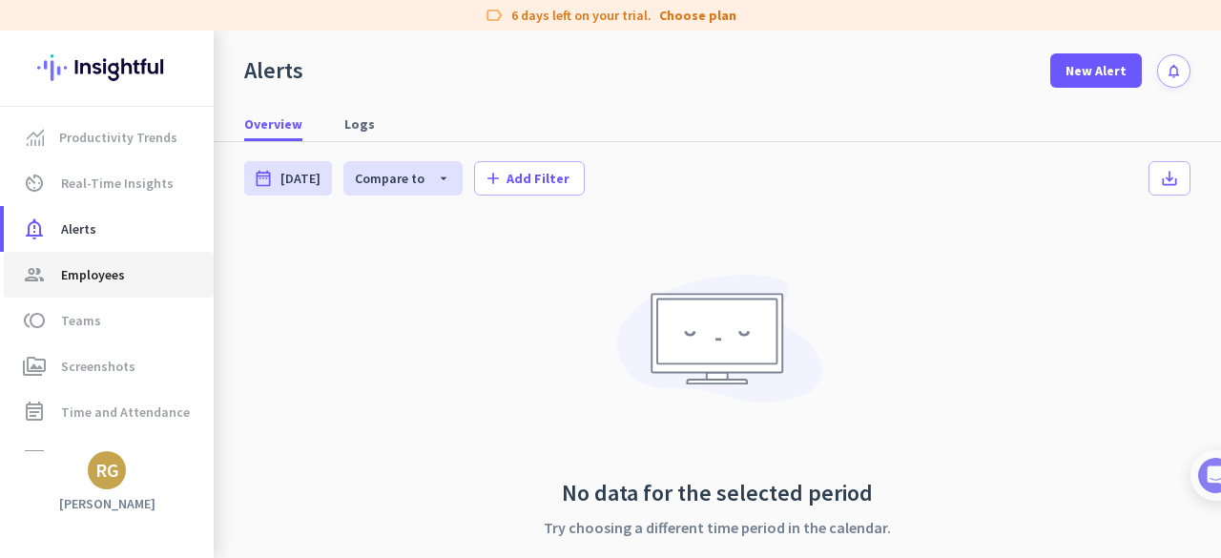
click at [84, 286] on link "group Employees" at bounding box center [109, 275] width 210 height 46
